Goal: Check status: Check status

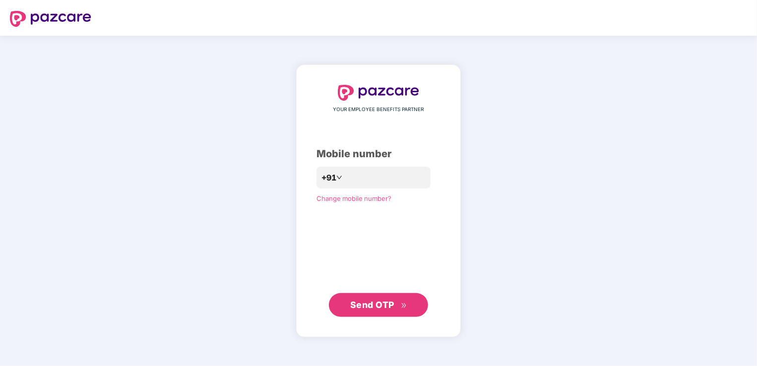
click at [317, 227] on div "YOUR EMPLOYEE BENEFITS PARTNER Mobile number +91 Change mobile number? Send OTP" at bounding box center [378, 201] width 124 height 232
click at [345, 176] on input "number" at bounding box center [385, 178] width 81 height 16
click at [328, 255] on div "YOUR EMPLOYEE BENEFITS PARTNER Mobile number +91 Change mobile number? Send OTP" at bounding box center [378, 200] width 124 height 233
click at [345, 176] on input "number" at bounding box center [385, 178] width 81 height 16
click at [378, 301] on span "Send OTP" at bounding box center [372, 305] width 44 height 10
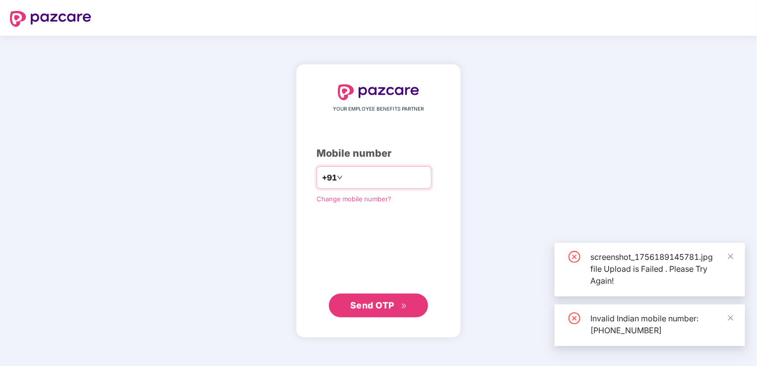
click at [401, 167] on div "**********" at bounding box center [373, 177] width 115 height 23
click at [401, 176] on input "**********" at bounding box center [385, 178] width 81 height 16
drag, startPoint x: 401, startPoint y: 176, endPoint x: 330, endPoint y: 176, distance: 70.4
click at [330, 176] on div "**********" at bounding box center [373, 177] width 115 height 23
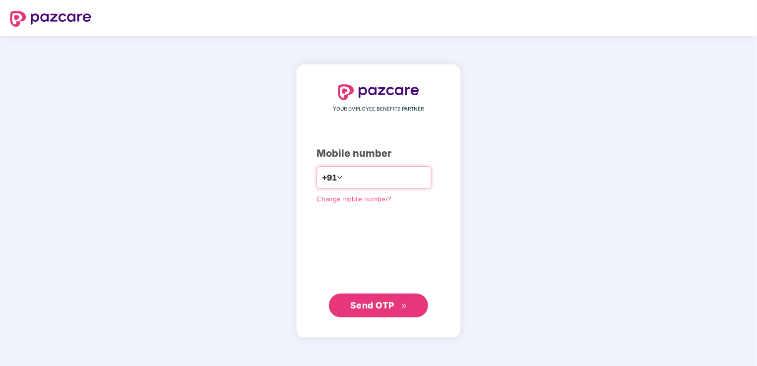
click at [345, 180] on input "**********" at bounding box center [385, 178] width 81 height 16
click at [405, 179] on input "**********" at bounding box center [385, 178] width 81 height 16
type input "*"
type input "**********"
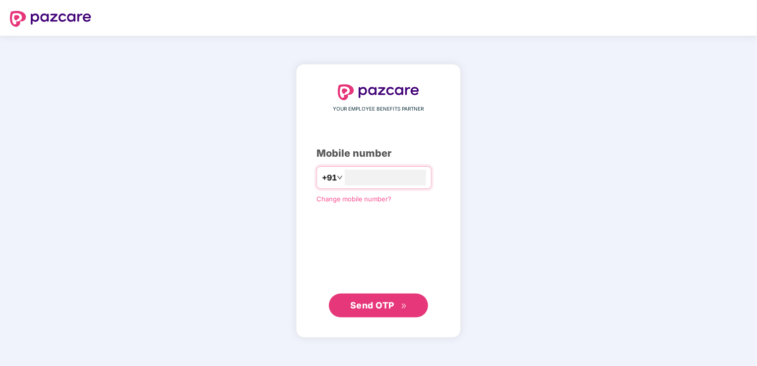
click at [316, 263] on div "**********" at bounding box center [378, 200] width 124 height 233
click at [371, 304] on span "Send OTP" at bounding box center [372, 305] width 44 height 10
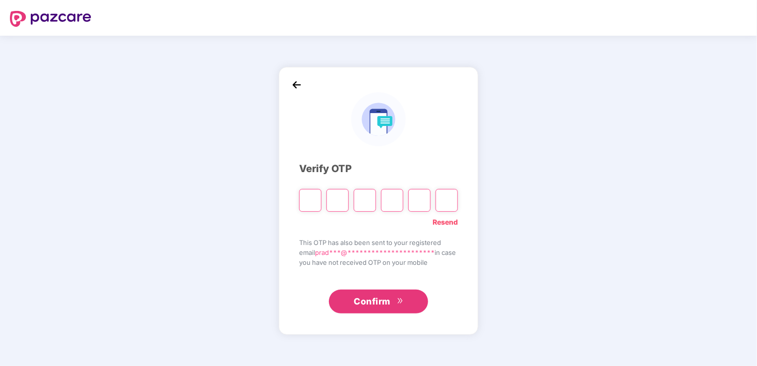
type input "*"
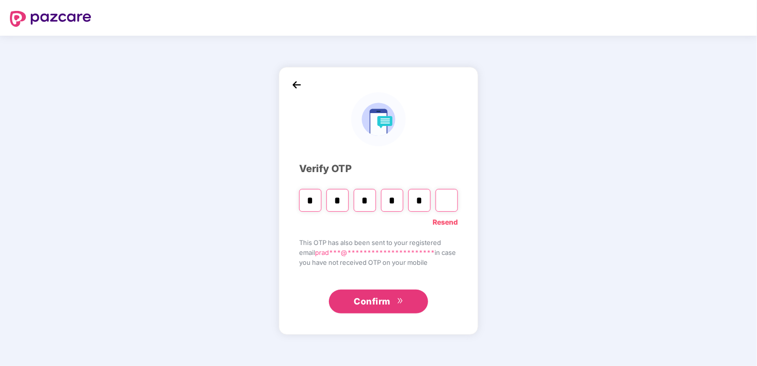
type input "*"
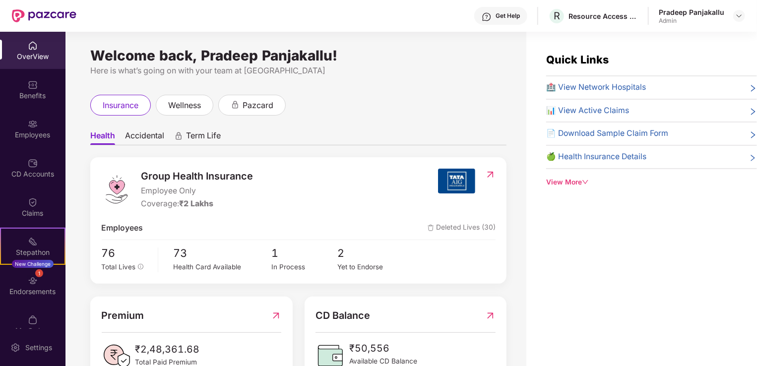
click at [582, 180] on div "View More" at bounding box center [651, 182] width 211 height 11
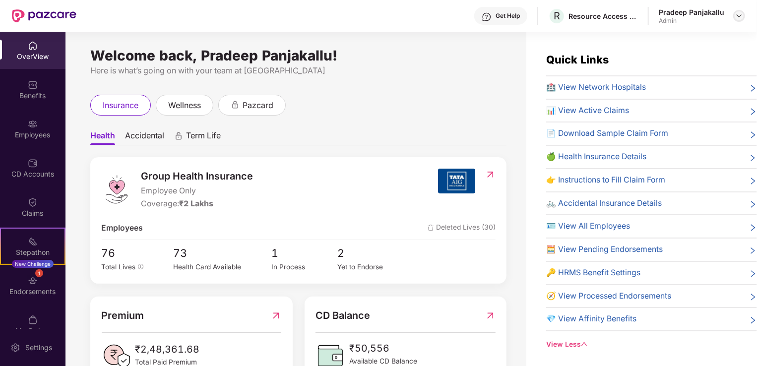
click at [737, 13] on img at bounding box center [739, 16] width 8 height 8
click at [484, 56] on div "Welcome back, Pradeep Panjakallu!" at bounding box center [298, 56] width 416 height 8
click at [276, 255] on span "1" at bounding box center [303, 253] width 65 height 17
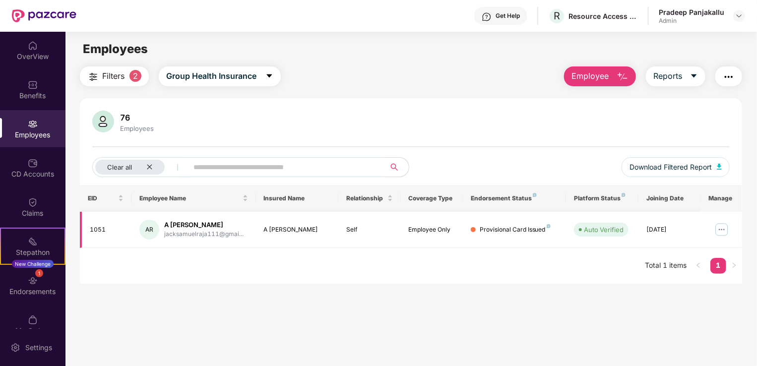
click at [721, 224] on img at bounding box center [722, 230] width 16 height 16
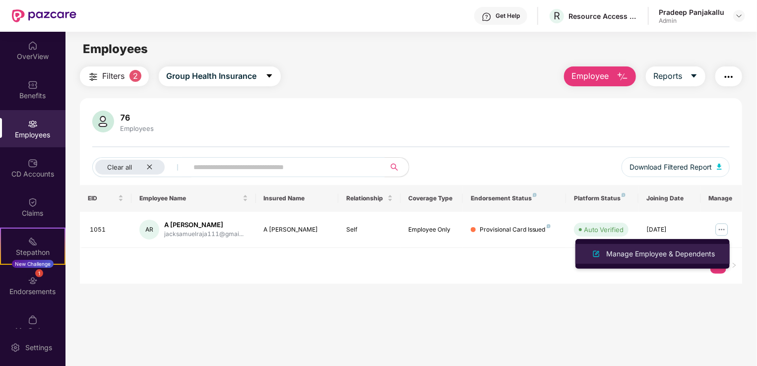
click at [668, 252] on div "Manage Employee & Dependents" at bounding box center [660, 253] width 113 height 11
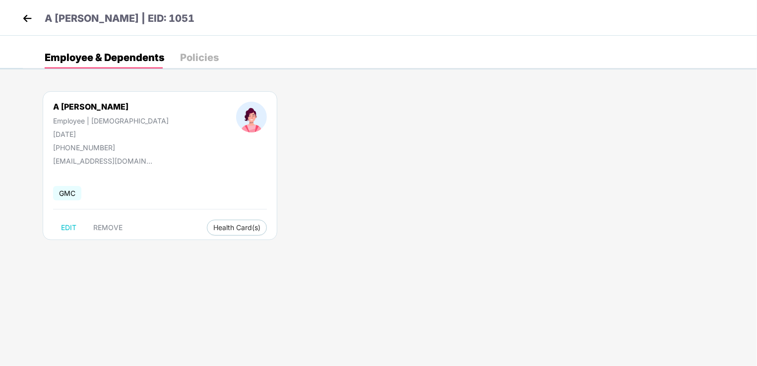
click at [188, 60] on div "Policies" at bounding box center [199, 58] width 39 height 10
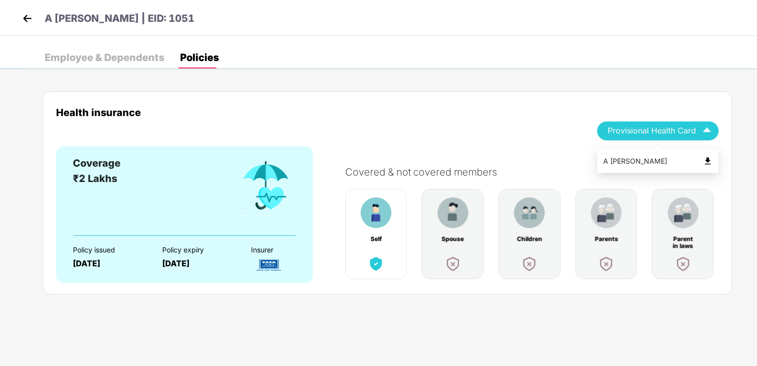
click at [704, 134] on img "button" at bounding box center [706, 130] width 17 height 17
click at [684, 133] on span "Provisional Health Card" at bounding box center [651, 130] width 88 height 5
click at [708, 159] on img at bounding box center [708, 161] width 10 height 10
click at [32, 19] on img at bounding box center [27, 18] width 15 height 15
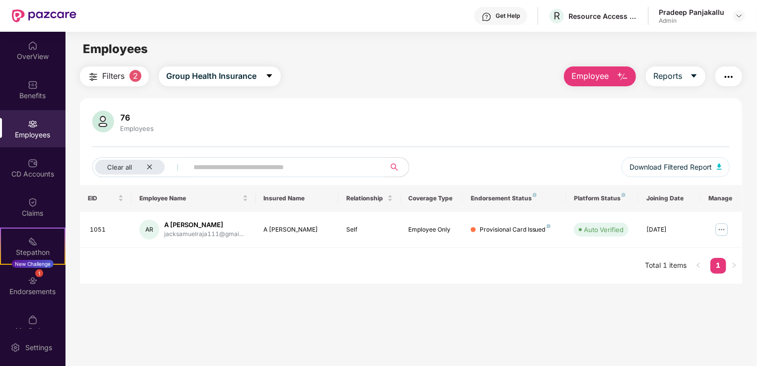
click at [241, 167] on input "text" at bounding box center [282, 167] width 178 height 15
paste input "**********"
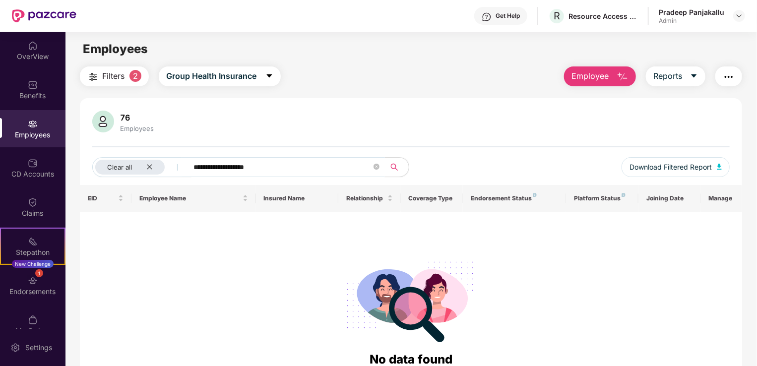
type input "**********"
click at [372, 167] on span "**********" at bounding box center [282, 167] width 203 height 20
click at [149, 164] on icon "close" at bounding box center [149, 167] width 6 height 6
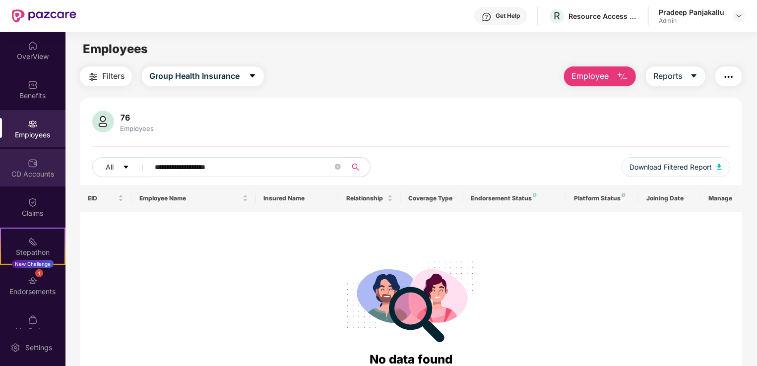
click at [36, 175] on div "CD Accounts" at bounding box center [32, 174] width 65 height 10
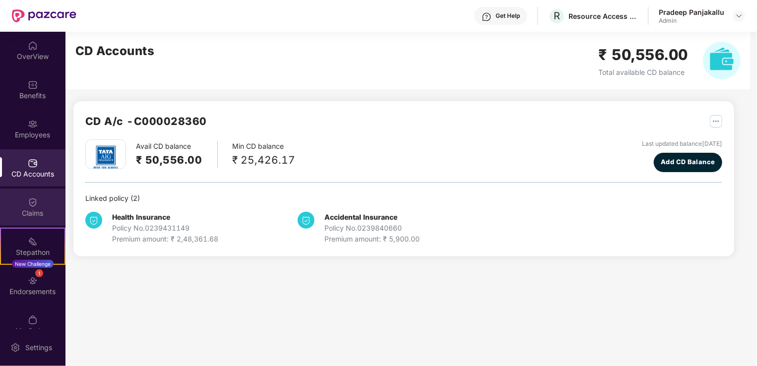
click at [36, 201] on div "Claims" at bounding box center [32, 206] width 65 height 37
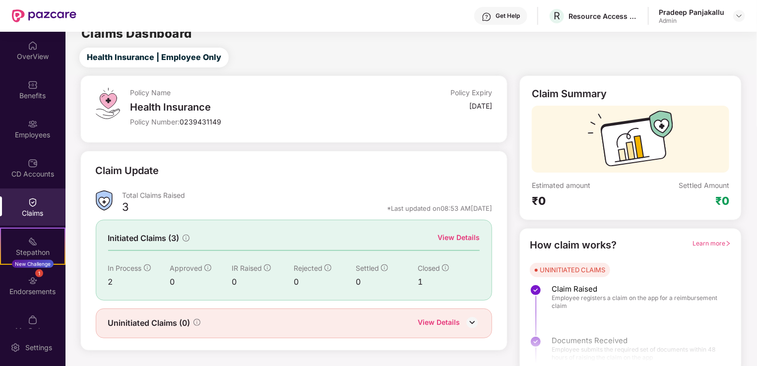
scroll to position [22, 0]
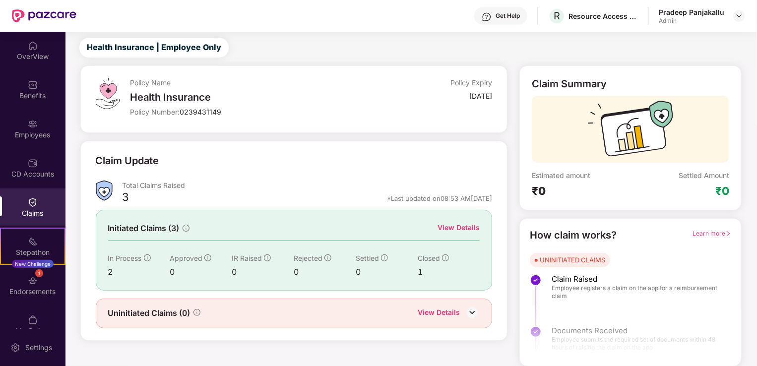
click at [616, 307] on div at bounding box center [630, 325] width 221 height 74
click at [593, 291] on div at bounding box center [630, 325] width 221 height 74
click at [468, 310] on img at bounding box center [472, 312] width 15 height 15
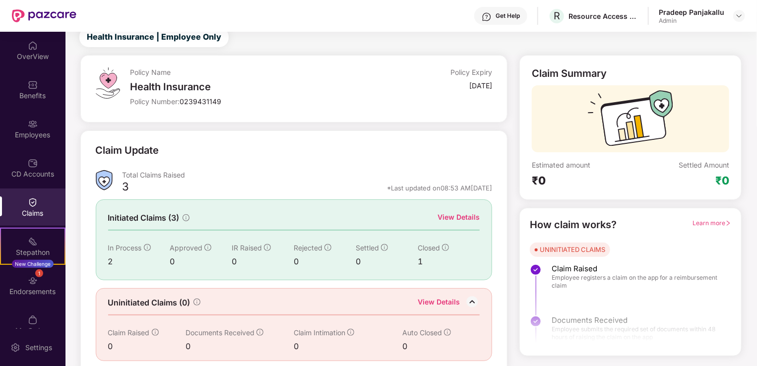
scroll to position [38, 0]
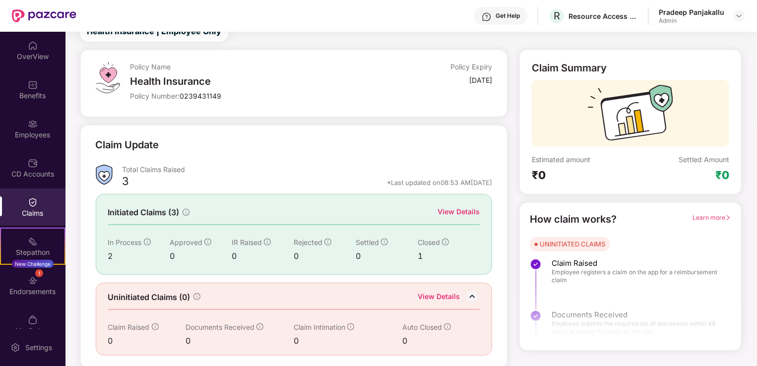
click at [462, 204] on div "Initiated Claims (3) View Details In Process 2 Approved 0 IR Raised 0 Rejected …" at bounding box center [294, 234] width 397 height 80
click at [460, 213] on div "View Details" at bounding box center [458, 211] width 42 height 11
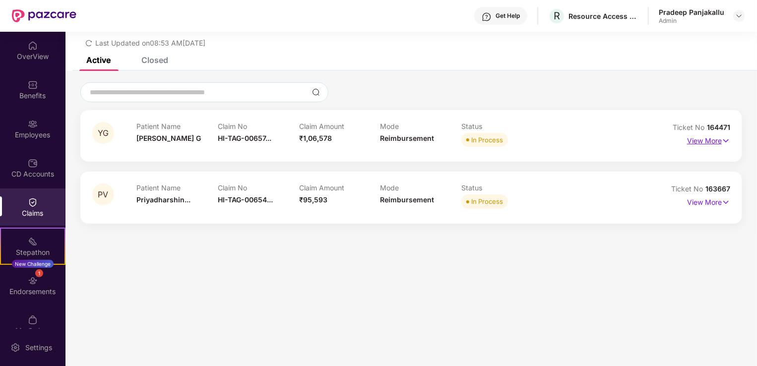
click at [722, 142] on img at bounding box center [726, 140] width 8 height 11
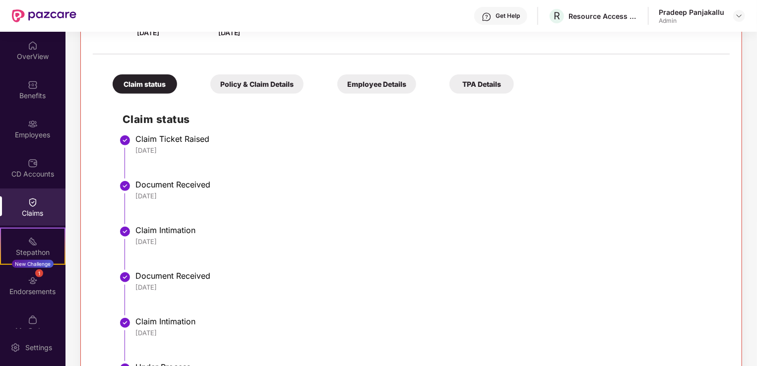
scroll to position [66, 0]
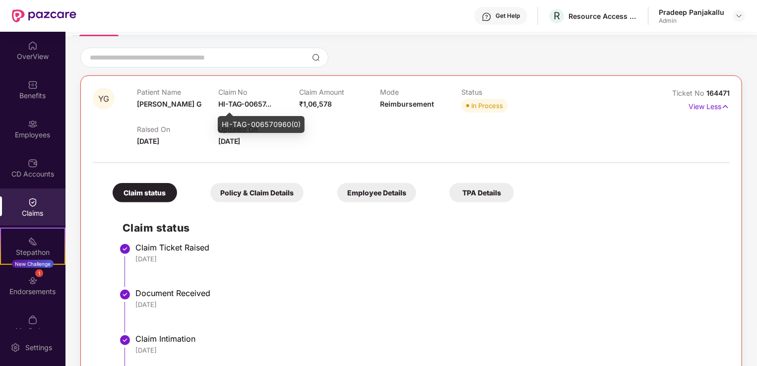
click at [250, 104] on span "HI-TAG-00657..." at bounding box center [245, 104] width 54 height 8
click at [714, 110] on p "View Less" at bounding box center [708, 105] width 41 height 13
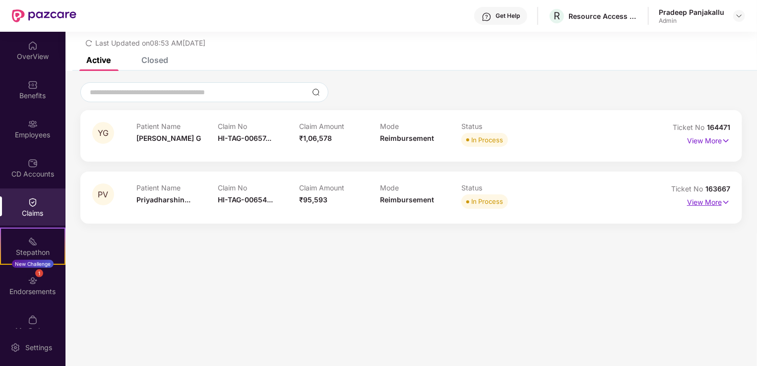
click at [706, 202] on p "View More" at bounding box center [708, 200] width 43 height 13
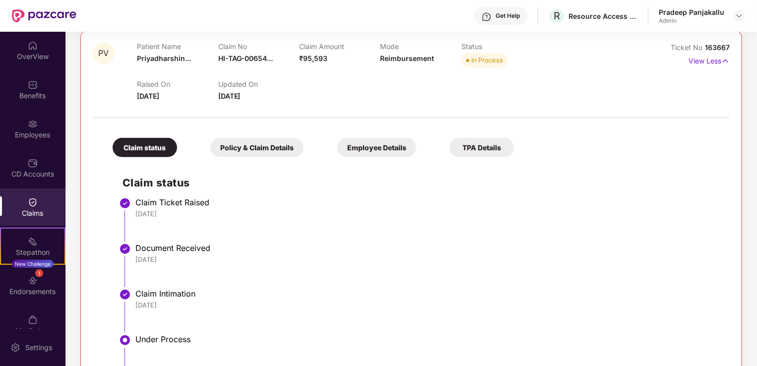
scroll to position [124, 0]
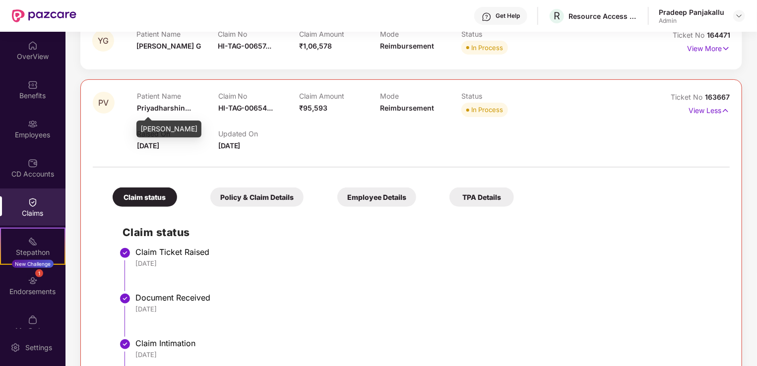
click at [186, 107] on span "Priyadharshin..." at bounding box center [164, 108] width 54 height 8
click at [691, 112] on p "View Less" at bounding box center [708, 109] width 41 height 13
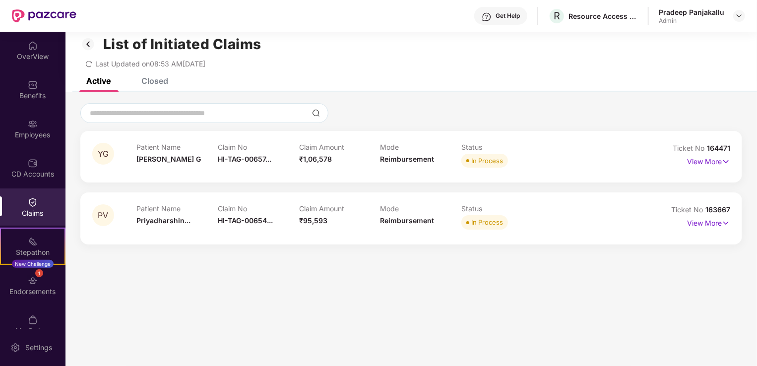
scroll to position [0, 0]
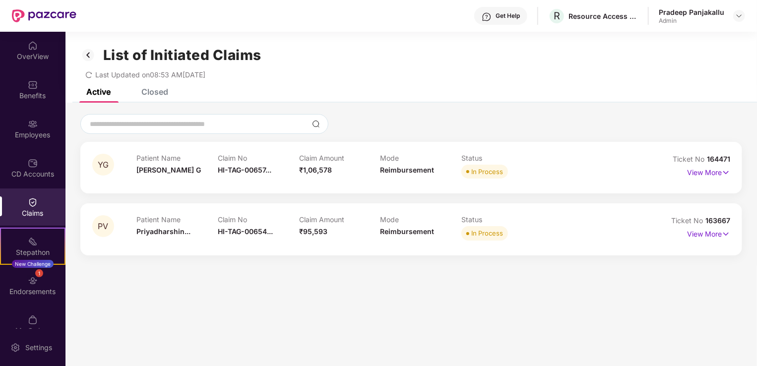
click at [151, 88] on div "List of Initiated Claims Last Updated on 08:53 AM[DATE]" at bounding box center [410, 60] width 691 height 57
click at [151, 92] on div "Closed" at bounding box center [154, 92] width 27 height 10
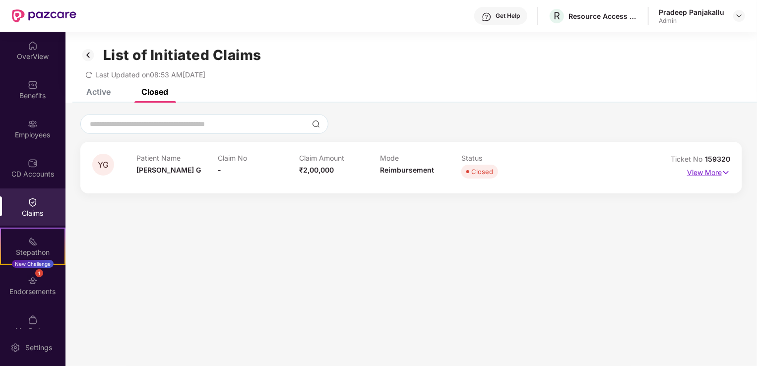
click at [717, 168] on p "View More" at bounding box center [708, 171] width 43 height 13
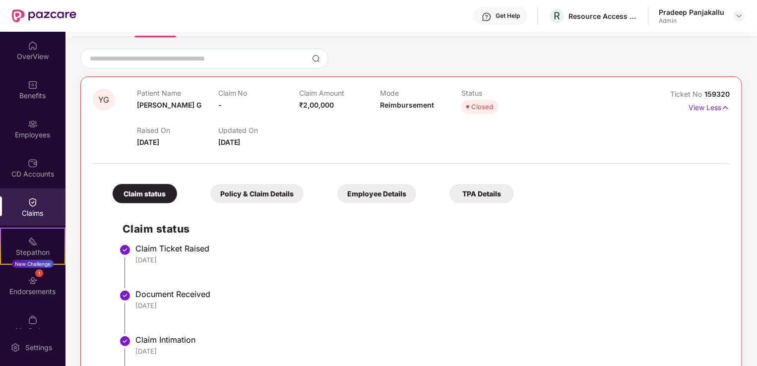
scroll to position [129, 0]
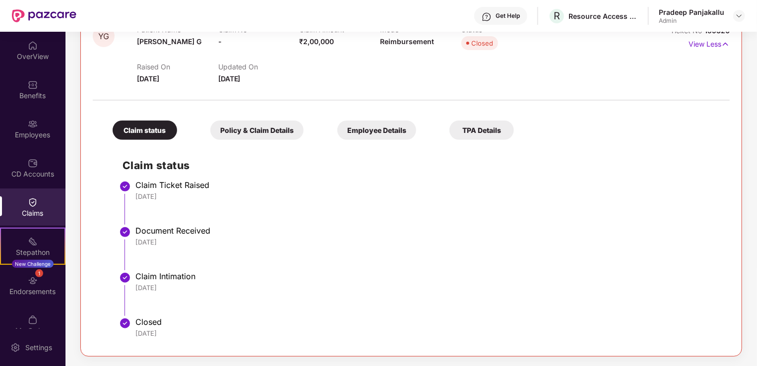
click at [257, 142] on div "Claim status Policy & Claim Details Employee Details TPA Details Claim status C…" at bounding box center [411, 225] width 637 height 239
click at [259, 136] on div "Policy & Claim Details" at bounding box center [256, 130] width 93 height 19
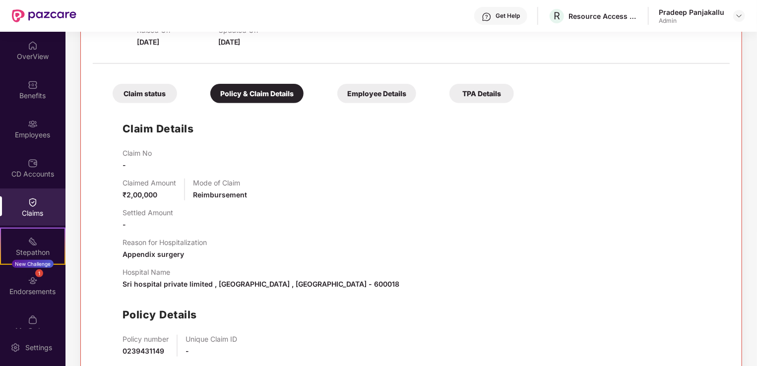
scroll to position [216, 0]
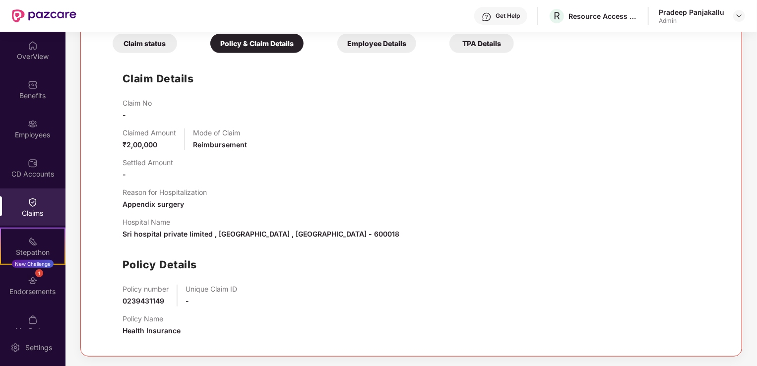
click at [385, 48] on div "Employee Details" at bounding box center [376, 43] width 79 height 19
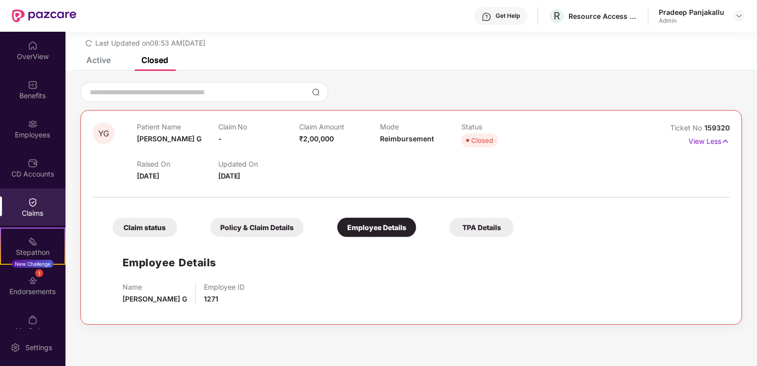
click at [474, 141] on div "Closed" at bounding box center [482, 140] width 22 height 10
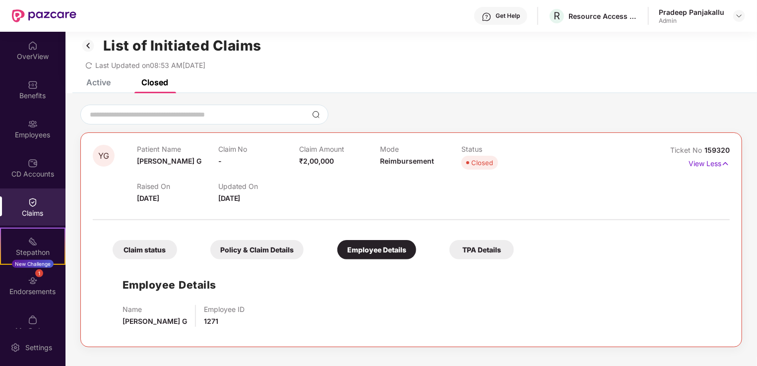
scroll to position [0, 0]
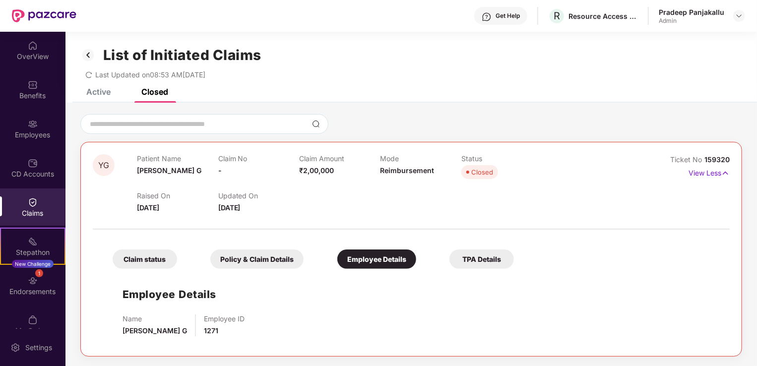
click at [155, 265] on div "Claim status" at bounding box center [145, 258] width 64 height 19
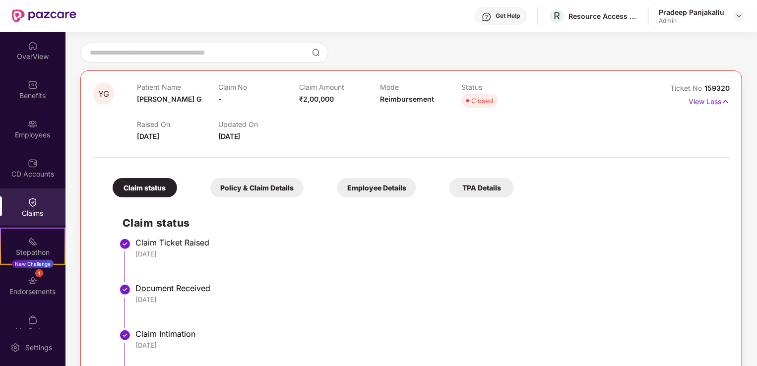
scroll to position [129, 0]
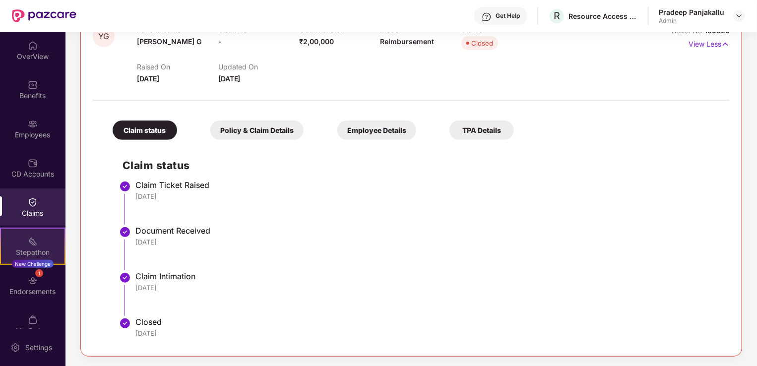
click at [26, 250] on div "Stepathon" at bounding box center [32, 252] width 63 height 10
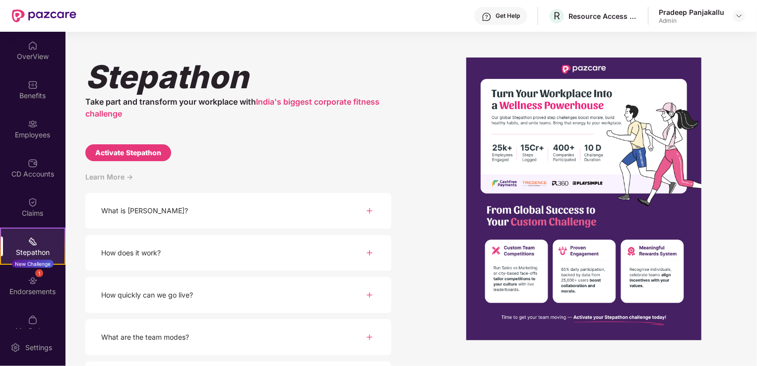
click at [374, 213] on img at bounding box center [369, 211] width 12 height 12
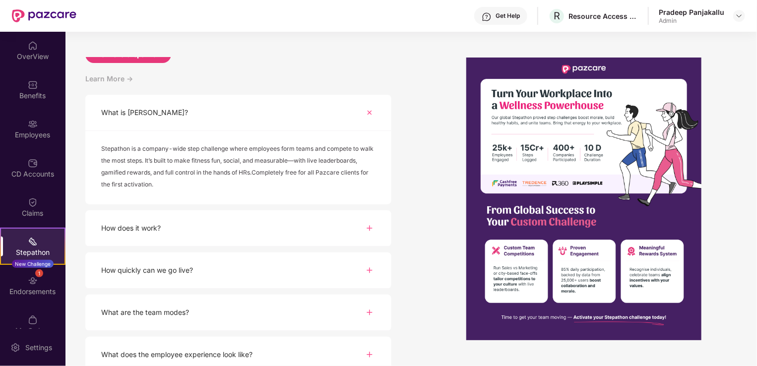
scroll to position [99, 0]
click at [372, 229] on img at bounding box center [369, 227] width 12 height 12
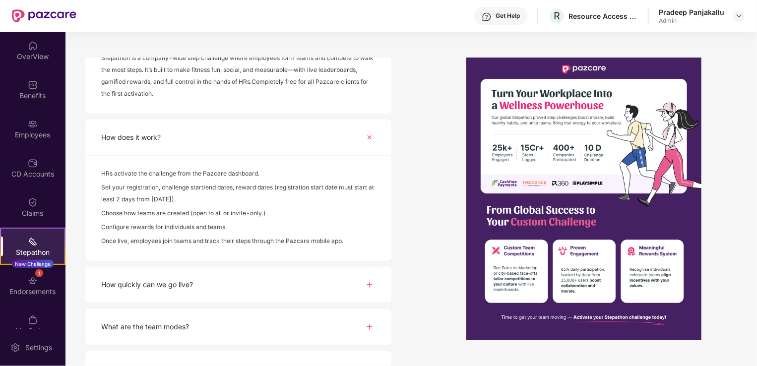
scroll to position [198, 0]
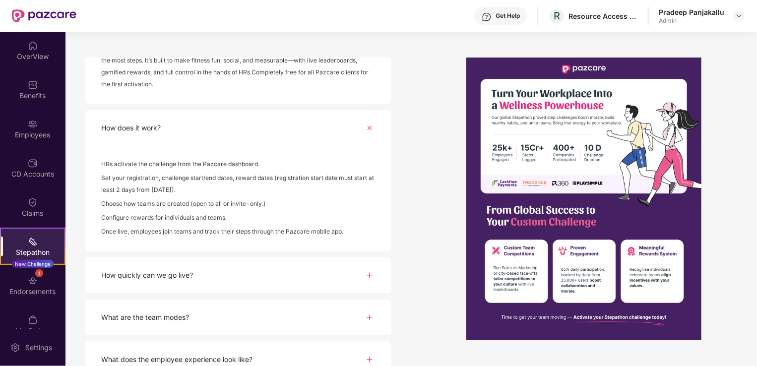
click at [366, 272] on img at bounding box center [369, 275] width 12 height 12
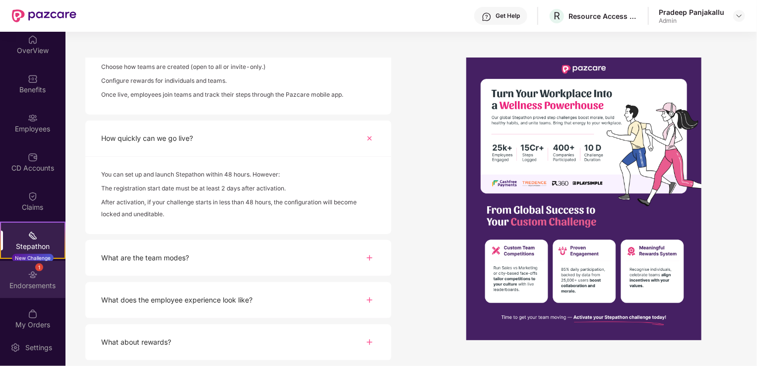
scroll to position [16, 0]
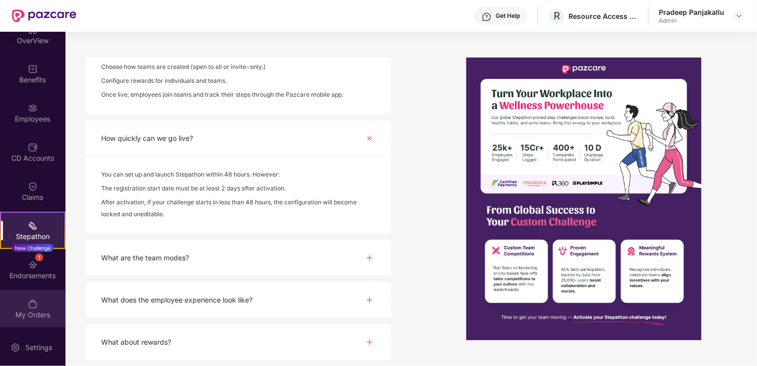
click at [33, 306] on img at bounding box center [33, 304] width 10 height 10
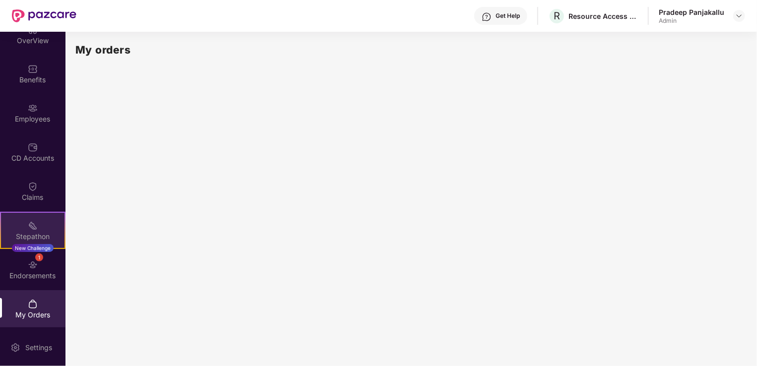
click at [27, 235] on div "Stepathon" at bounding box center [32, 237] width 63 height 10
